Goal: Transaction & Acquisition: Purchase product/service

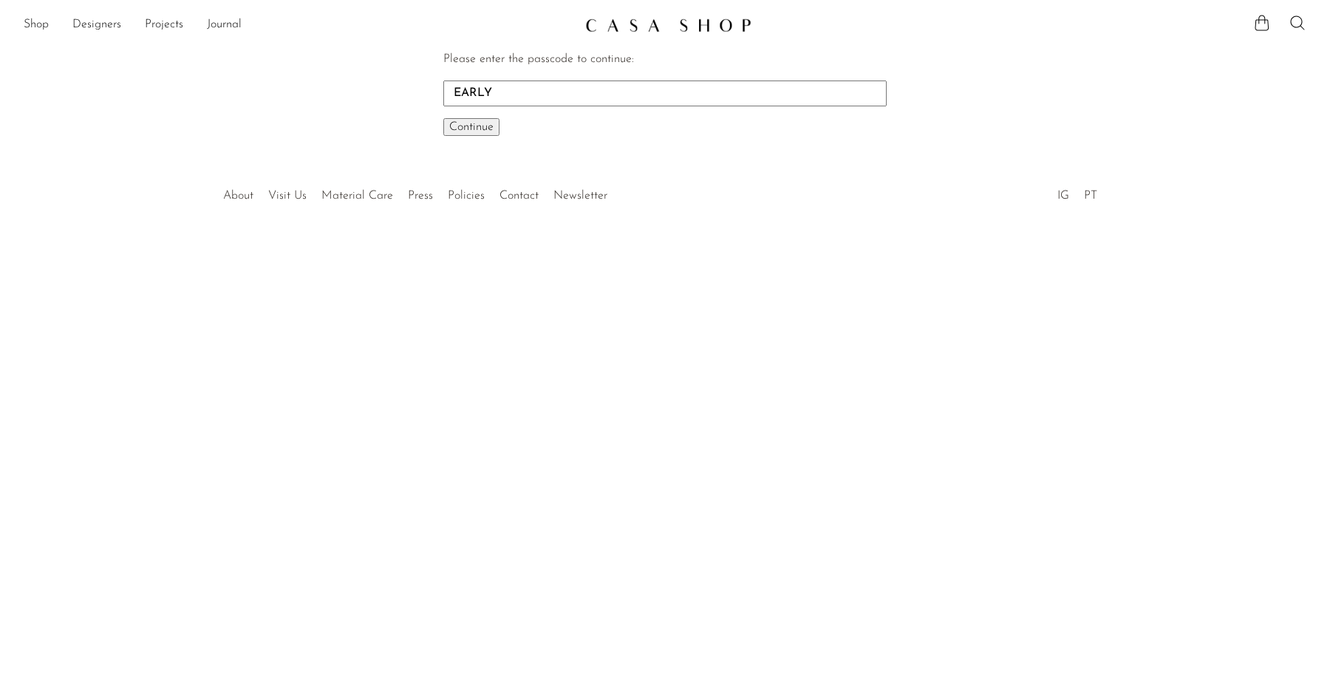
type input "EARLY"
click at [443, 118] on button "Continue One moment..." at bounding box center [471, 127] width 56 height 18
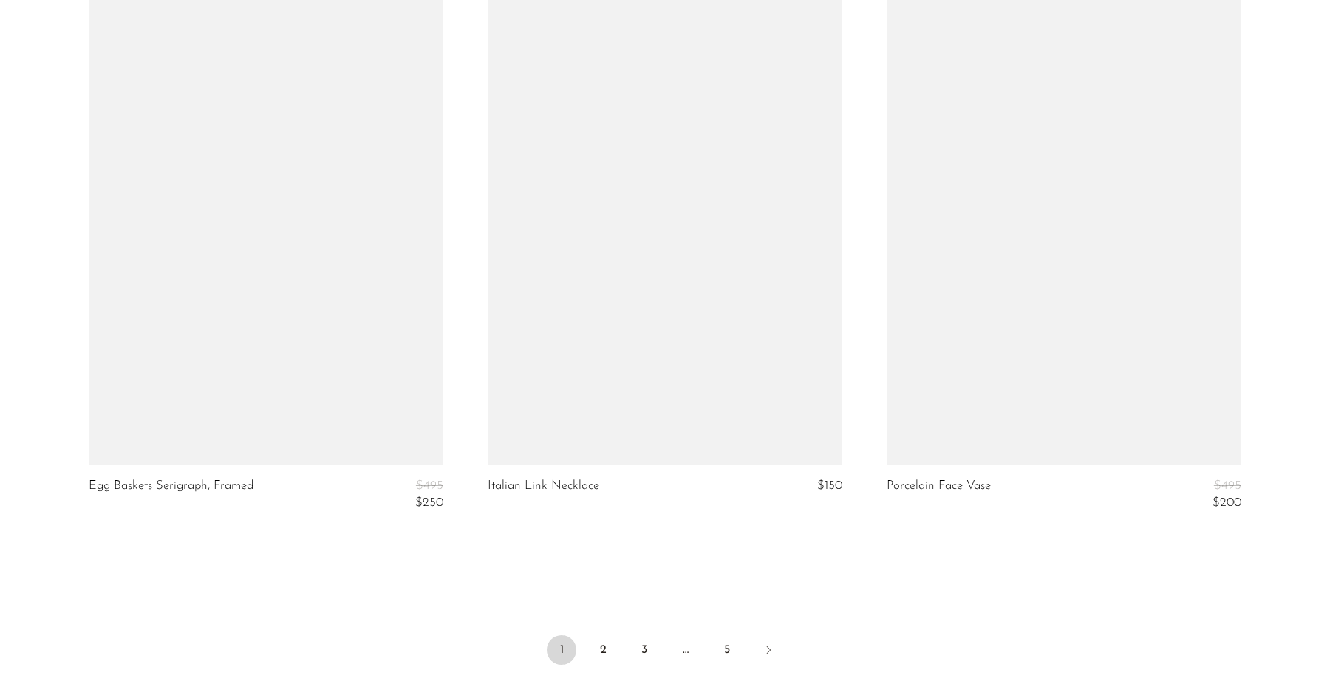
scroll to position [6436, 0]
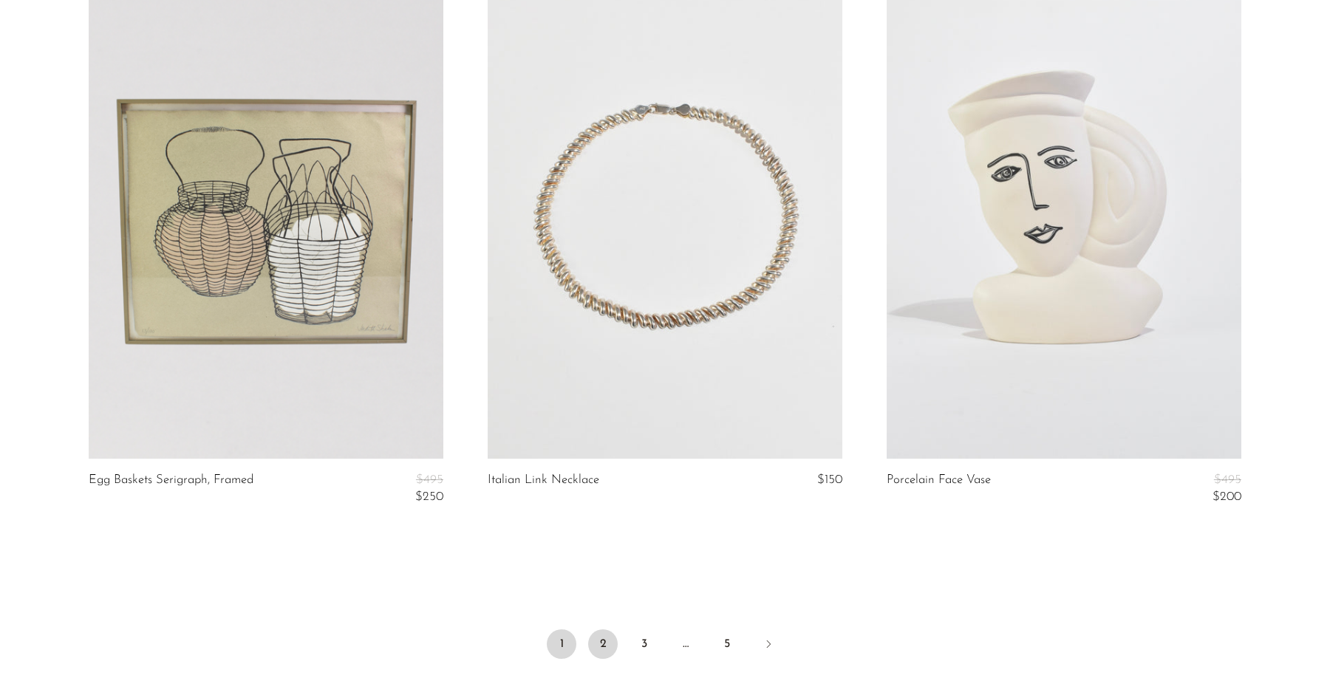
click at [607, 651] on link "2" at bounding box center [603, 644] width 30 height 30
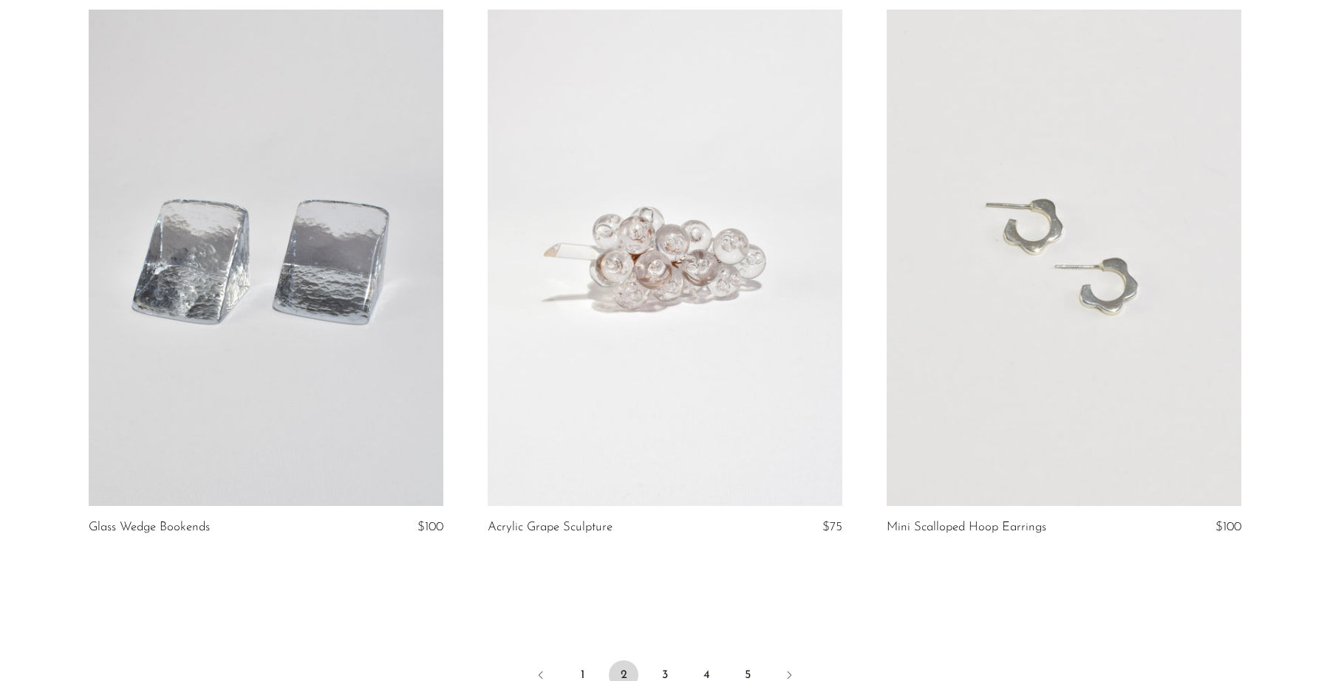
scroll to position [6592, 0]
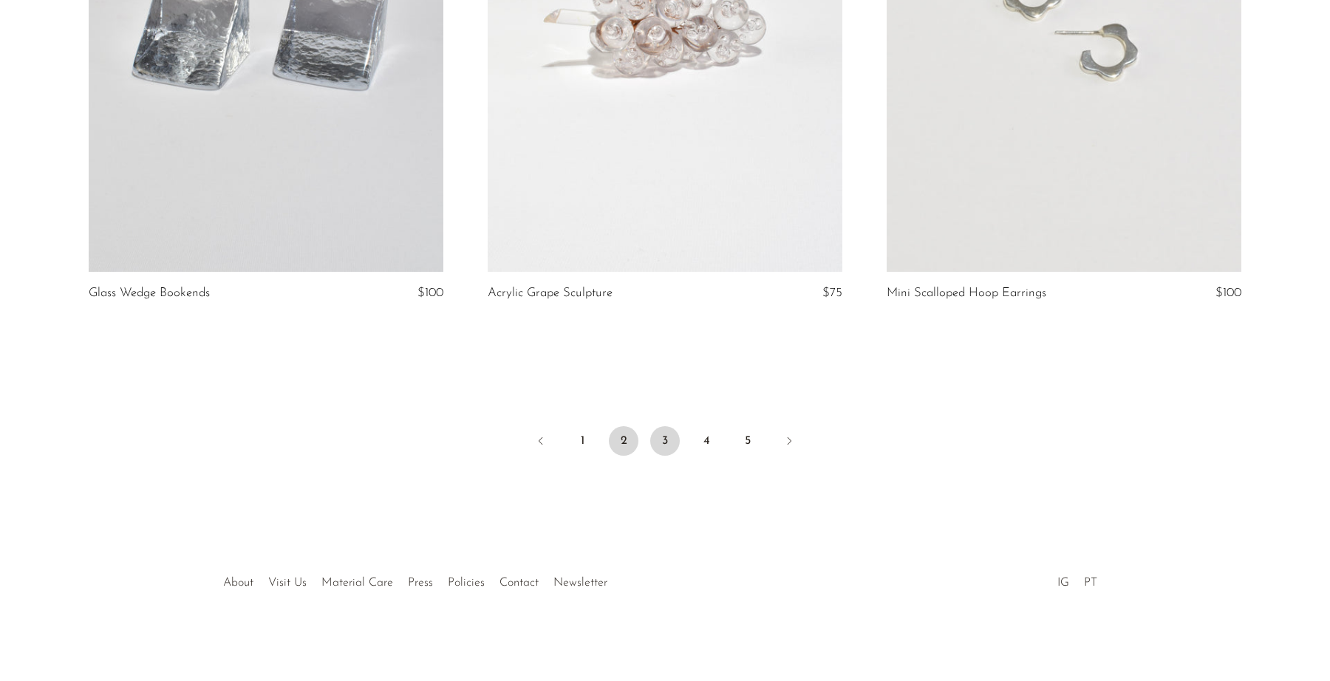
click at [673, 437] on link "3" at bounding box center [665, 441] width 30 height 30
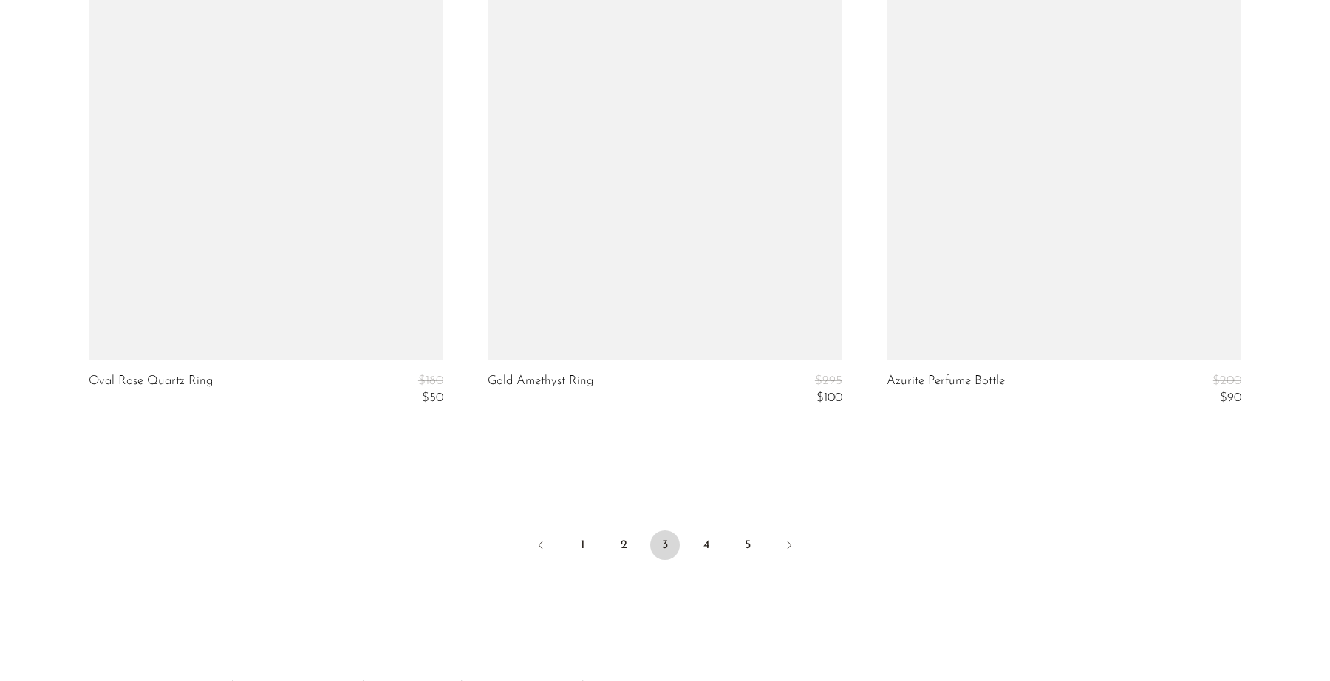
scroll to position [6639, 0]
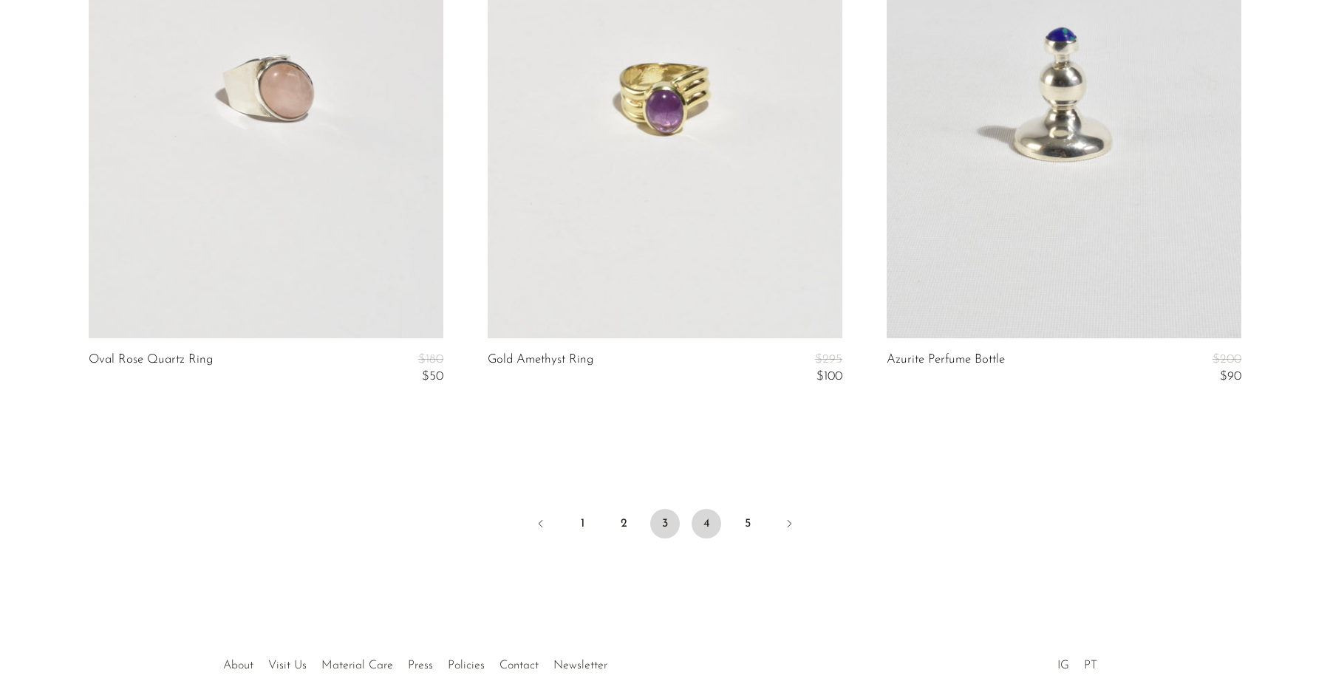
click at [712, 525] on link "4" at bounding box center [707, 524] width 30 height 30
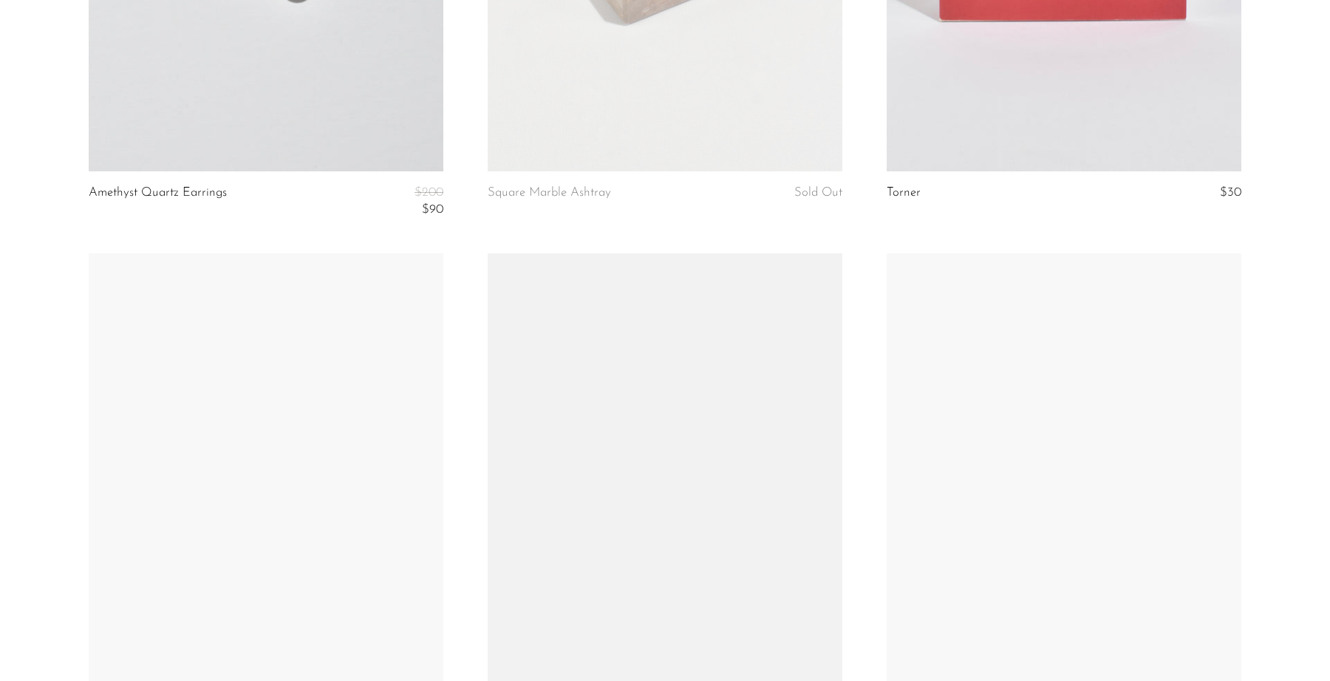
scroll to position [5093, 0]
